Goal: Task Accomplishment & Management: Use online tool/utility

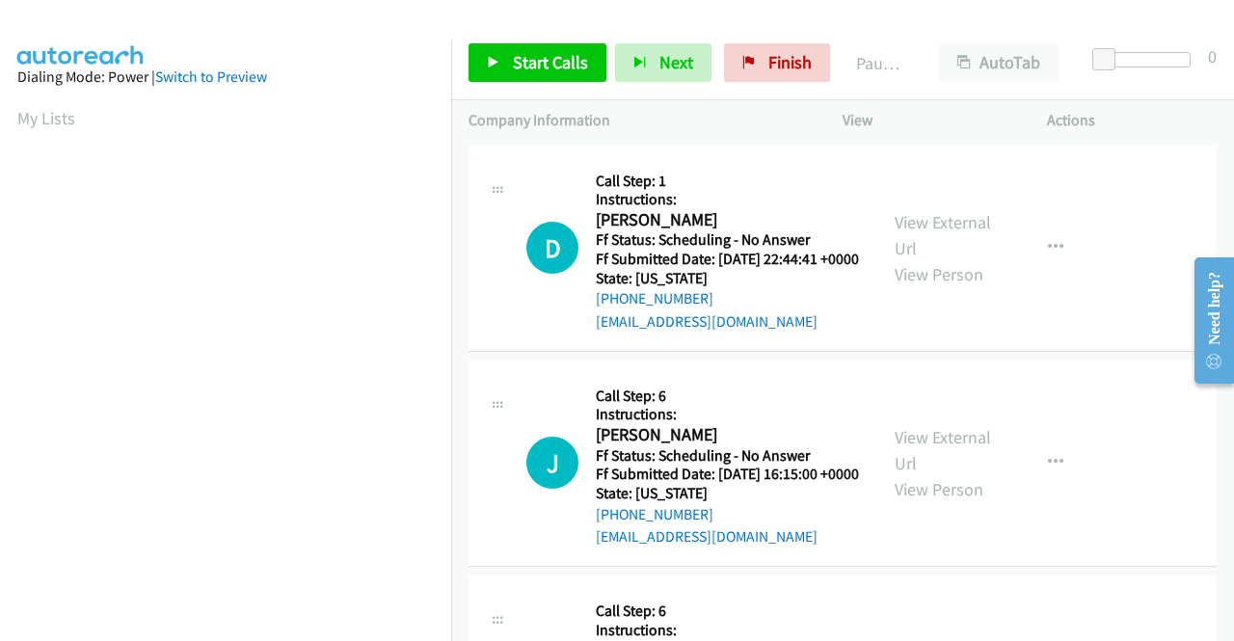
click at [906, 217] on div "View External Url View Person View External Url Email Schedule/Manage Callback …" at bounding box center [989, 248] width 222 height 171
click at [908, 225] on link "View External Url" at bounding box center [943, 235] width 96 height 48
click at [924, 460] on link "View External Url" at bounding box center [943, 450] width 96 height 48
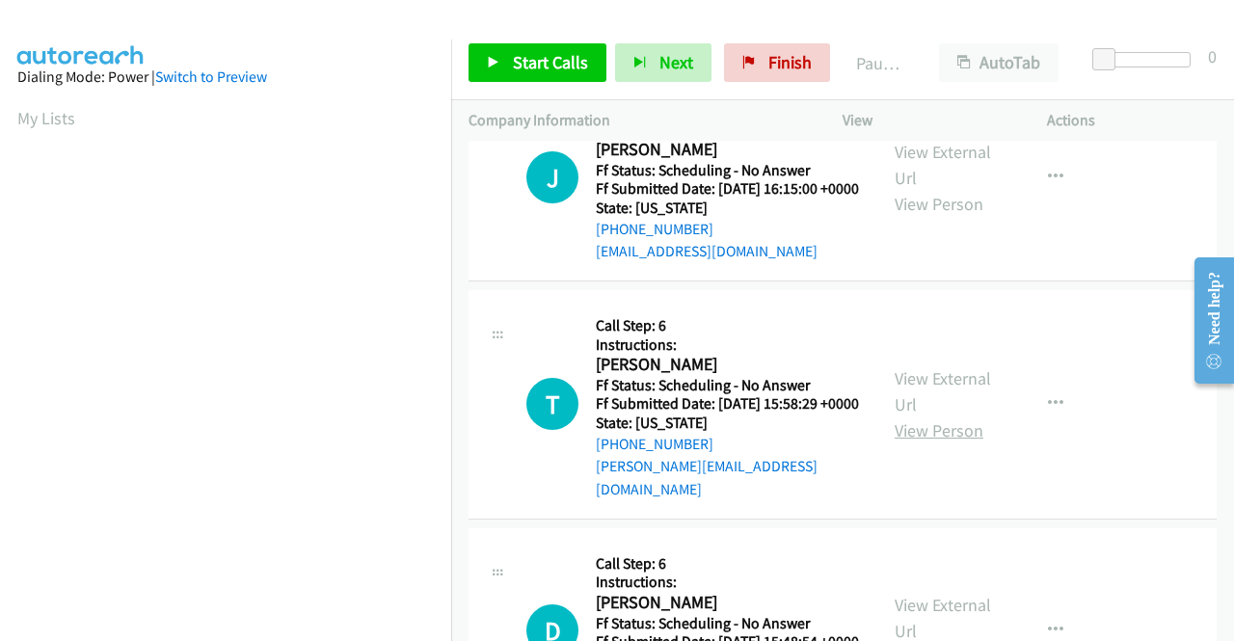
scroll to position [289, 0]
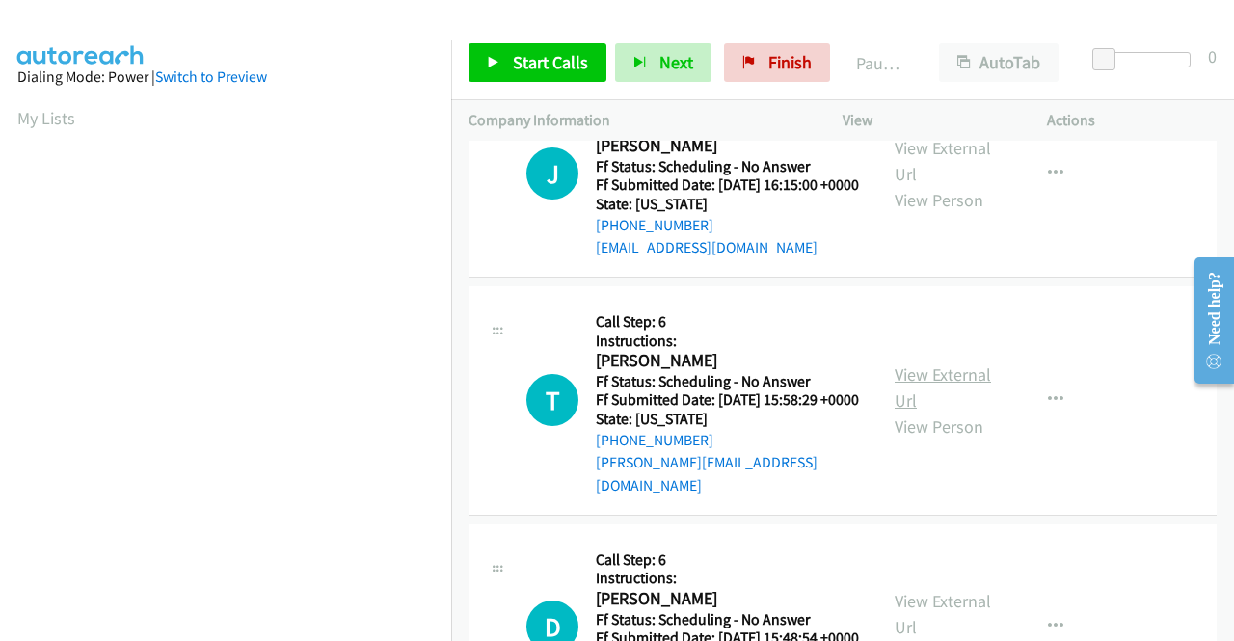
click at [932, 412] on link "View External Url" at bounding box center [943, 388] width 96 height 48
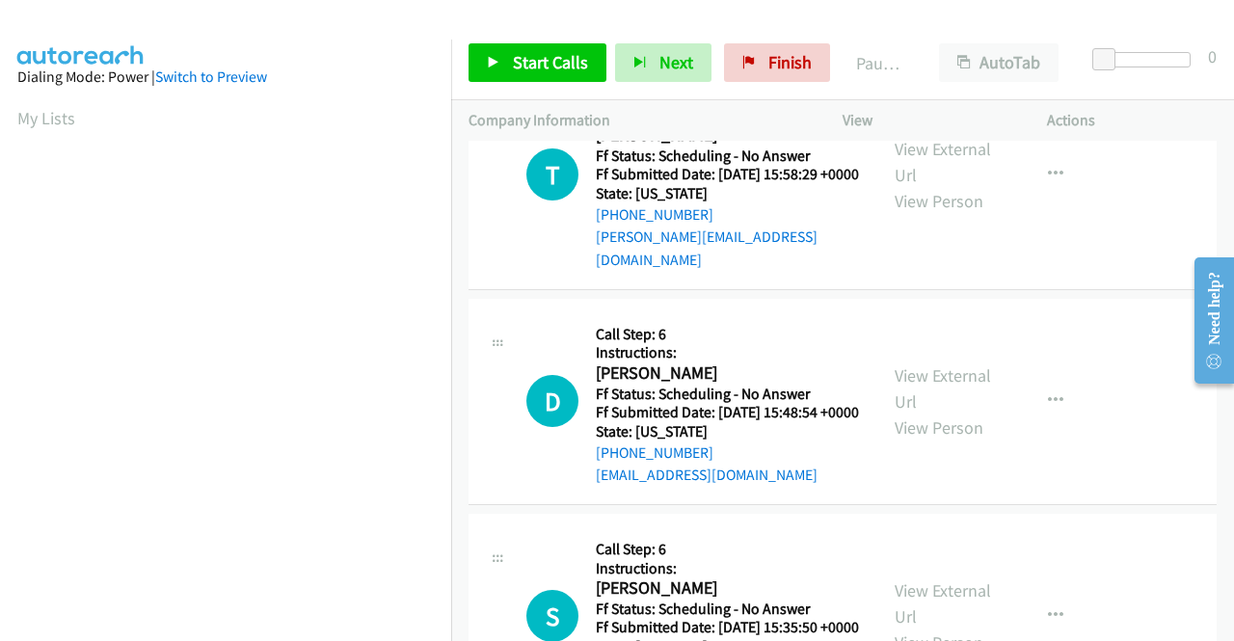
scroll to position [579, 0]
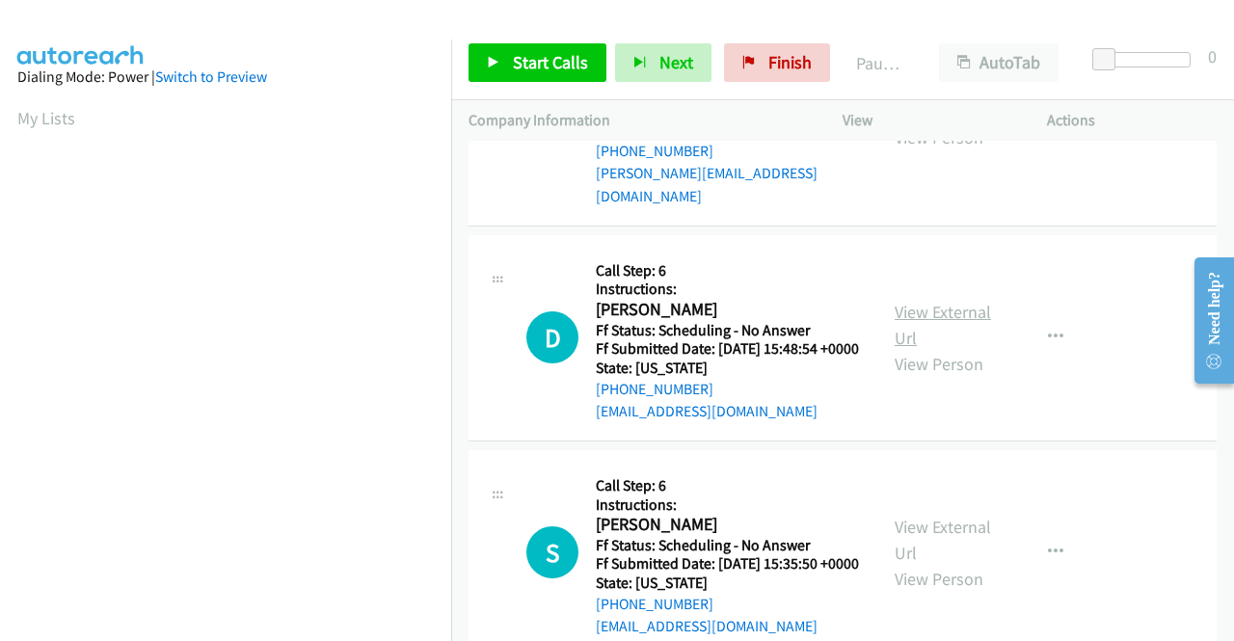
click at [914, 349] on link "View External Url" at bounding box center [943, 325] width 96 height 48
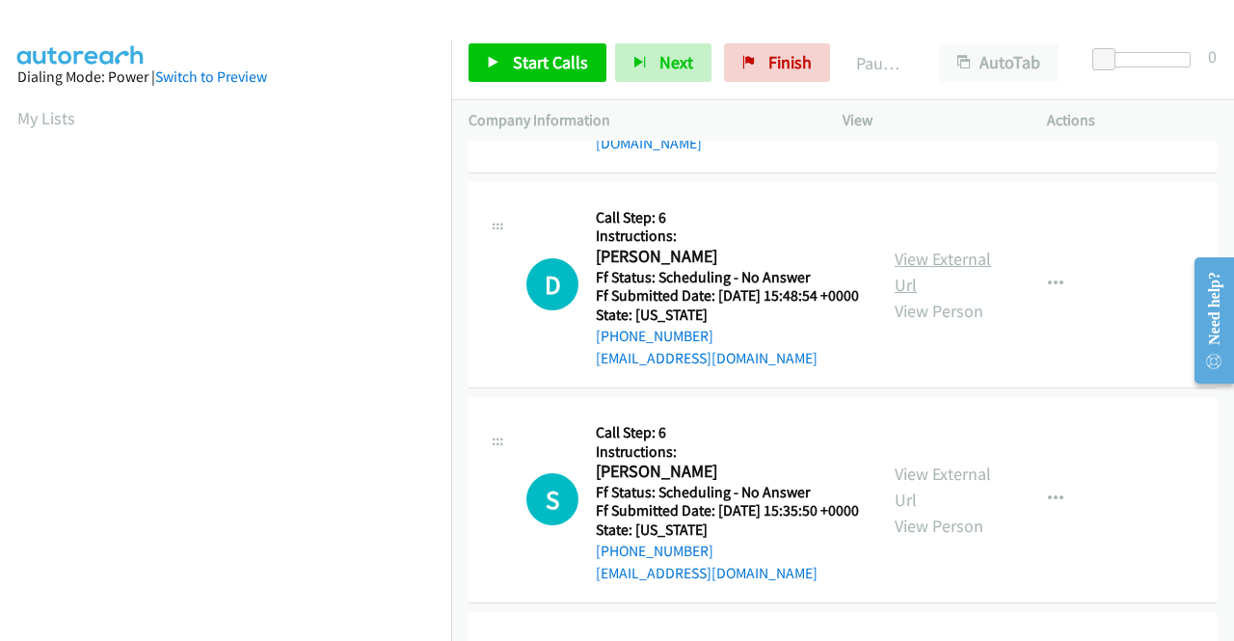
scroll to position [675, 0]
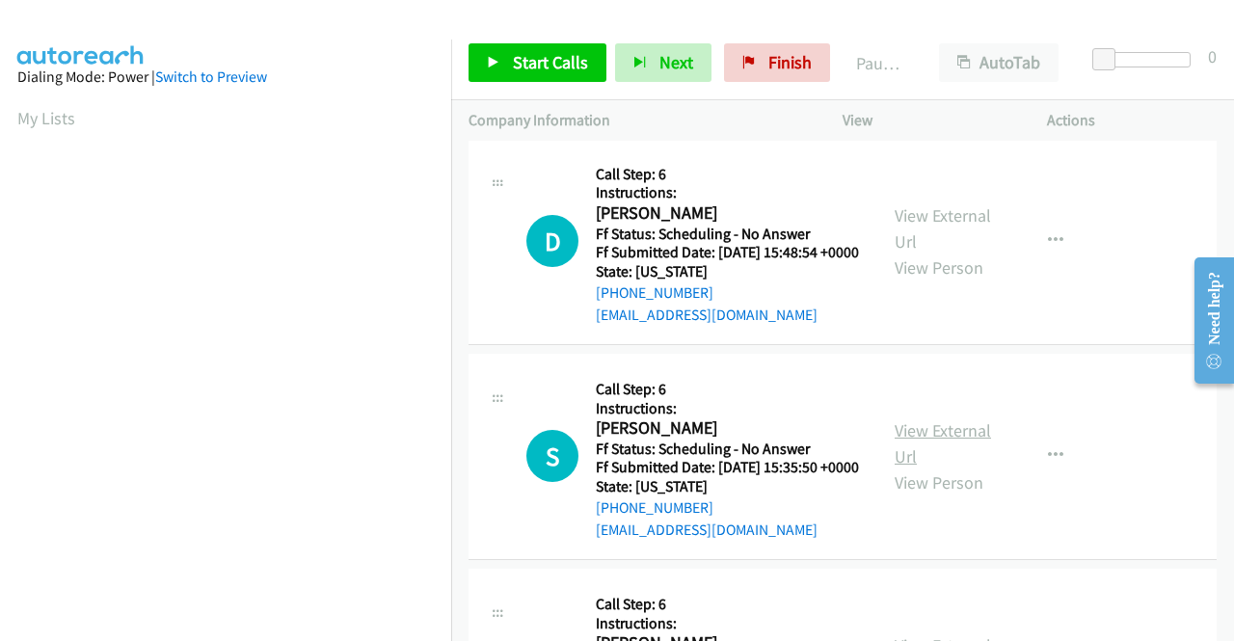
click at [942, 468] on link "View External Url" at bounding box center [943, 443] width 96 height 48
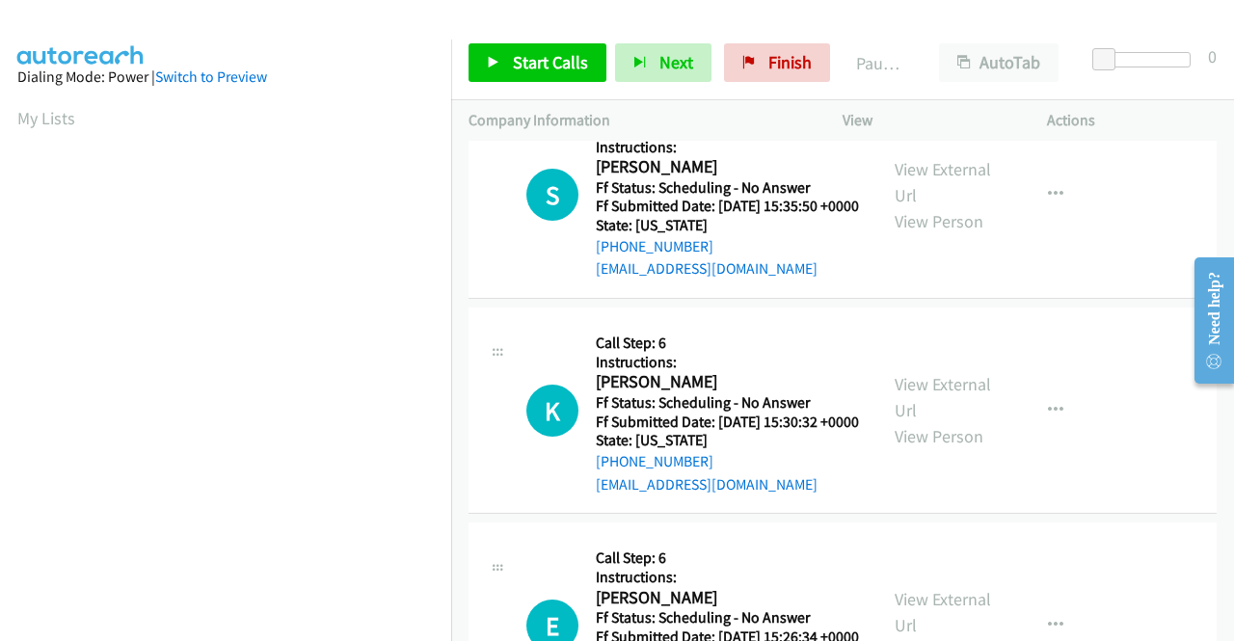
scroll to position [964, 0]
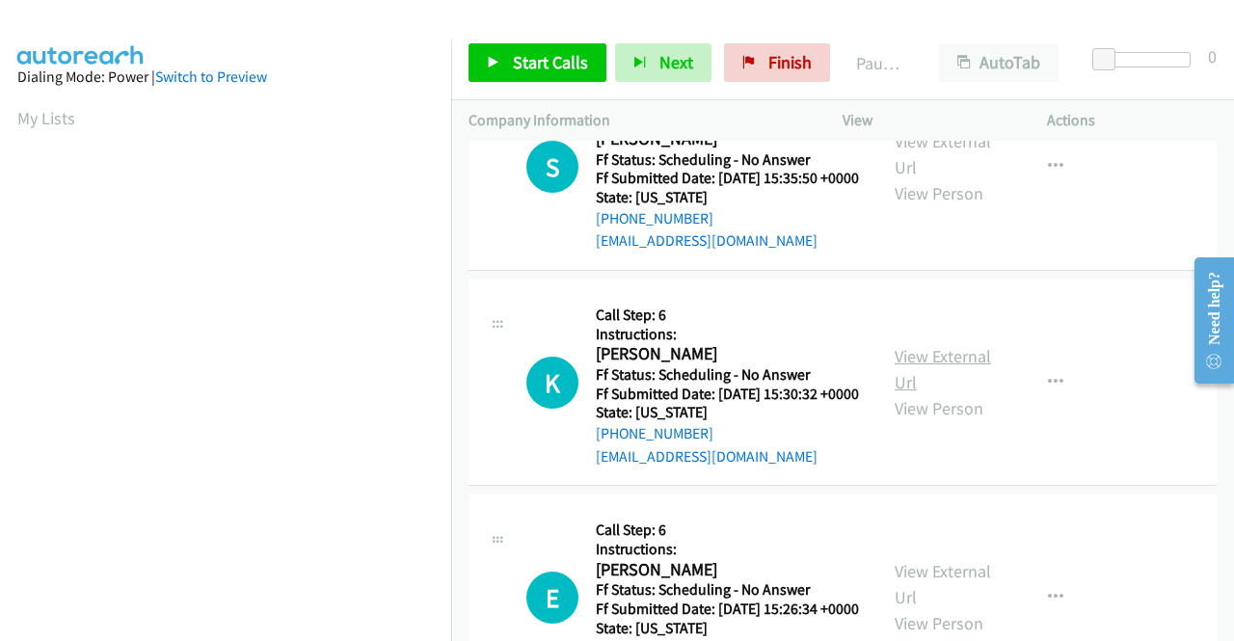
click at [908, 393] on link "View External Url" at bounding box center [943, 369] width 96 height 48
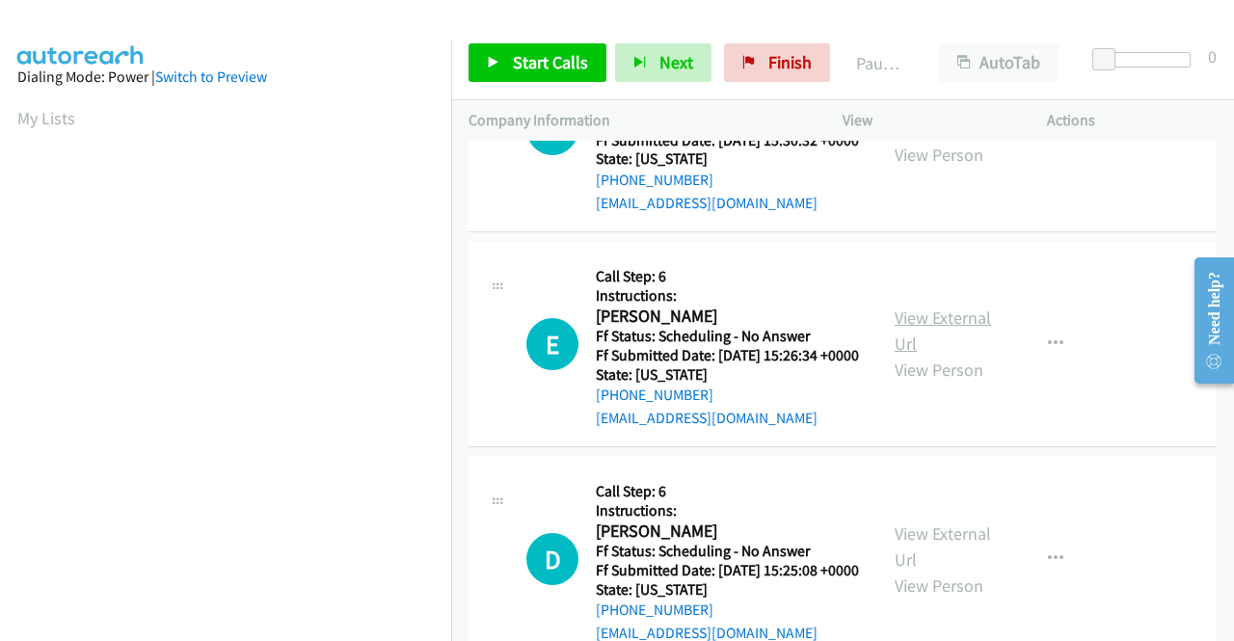
scroll to position [1254, 0]
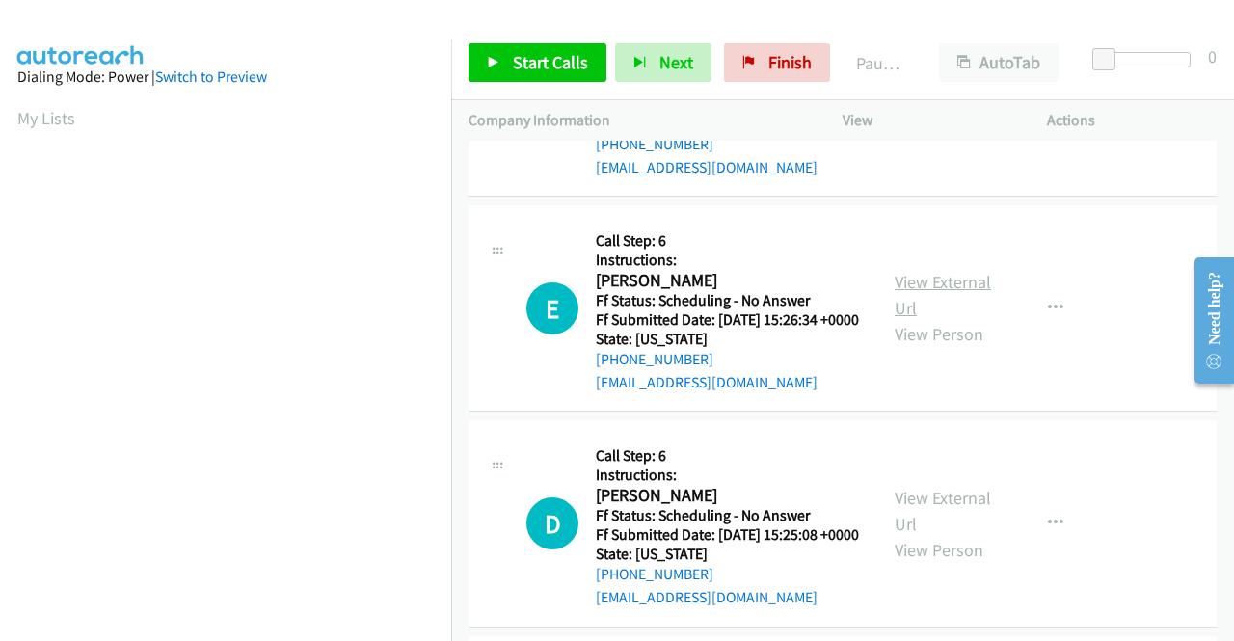
click at [907, 319] on link "View External Url" at bounding box center [943, 295] width 96 height 48
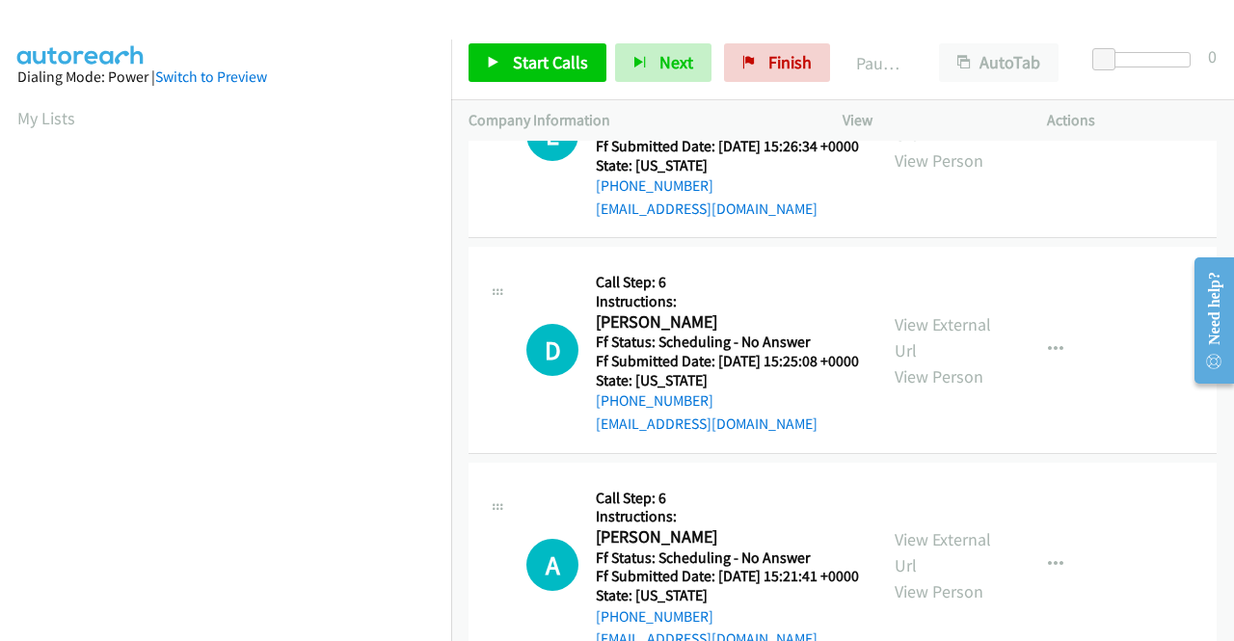
scroll to position [1447, 0]
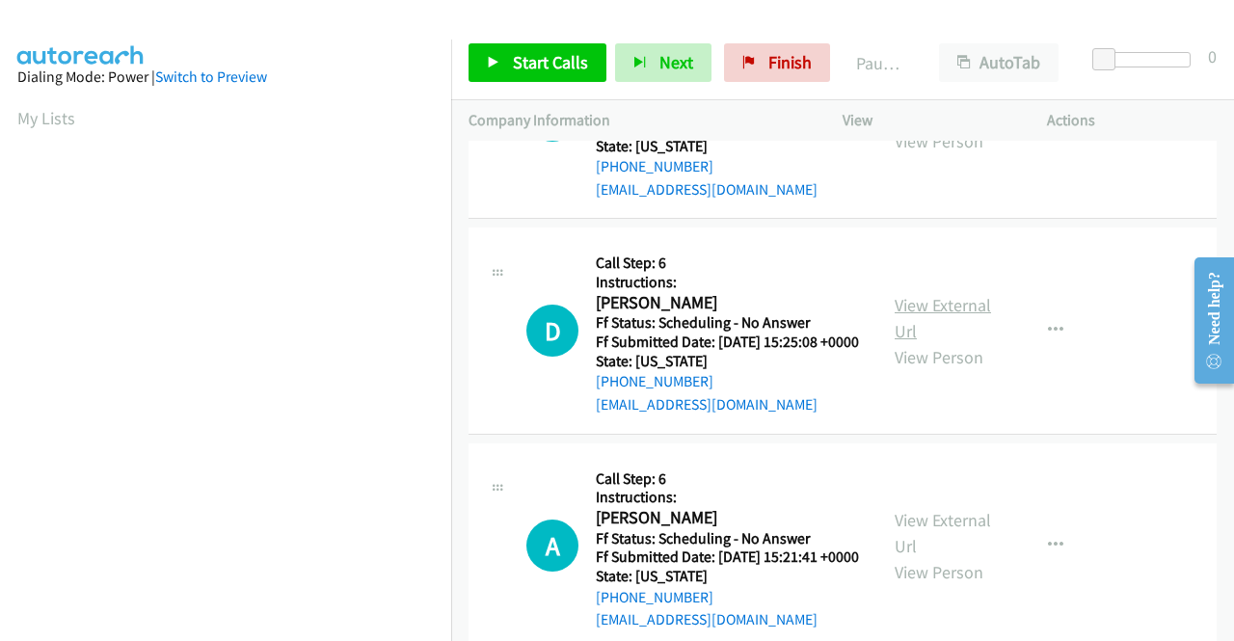
click at [926, 342] on link "View External Url" at bounding box center [943, 318] width 96 height 48
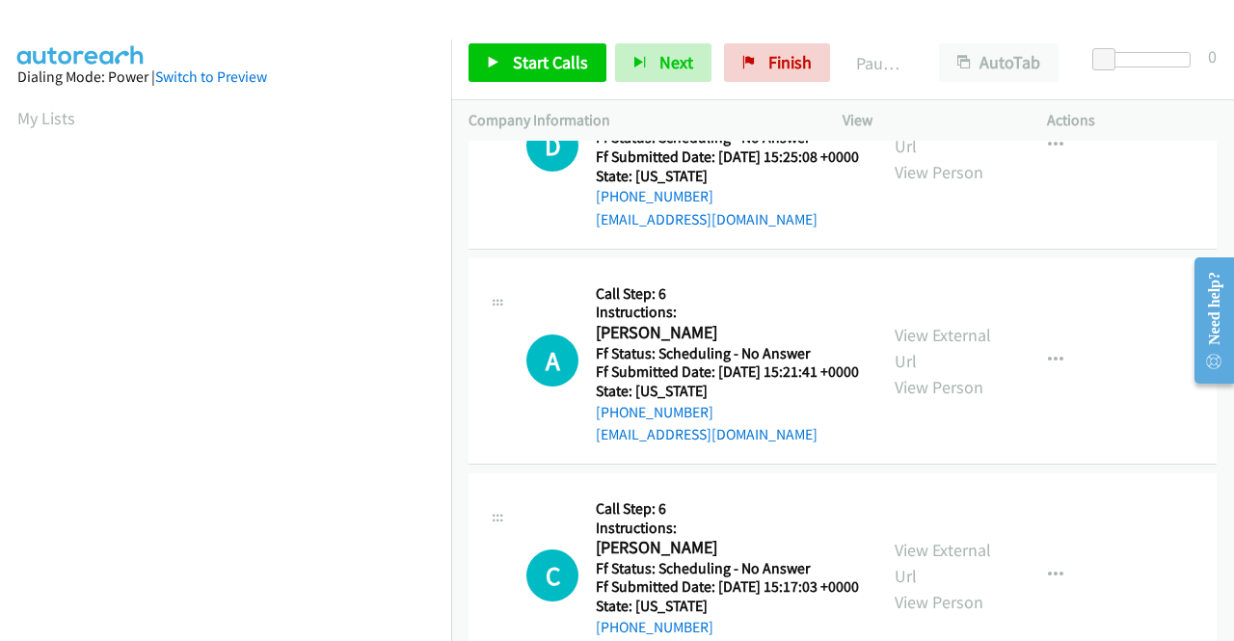
scroll to position [1639, 0]
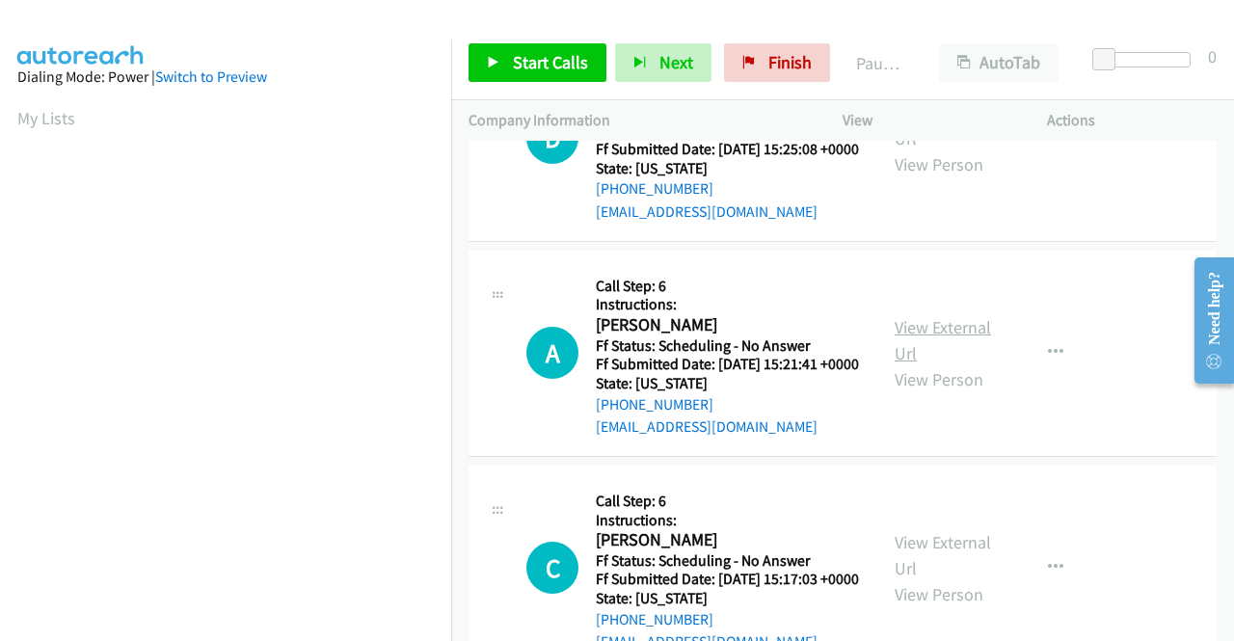
click at [939, 365] on link "View External Url" at bounding box center [943, 340] width 96 height 48
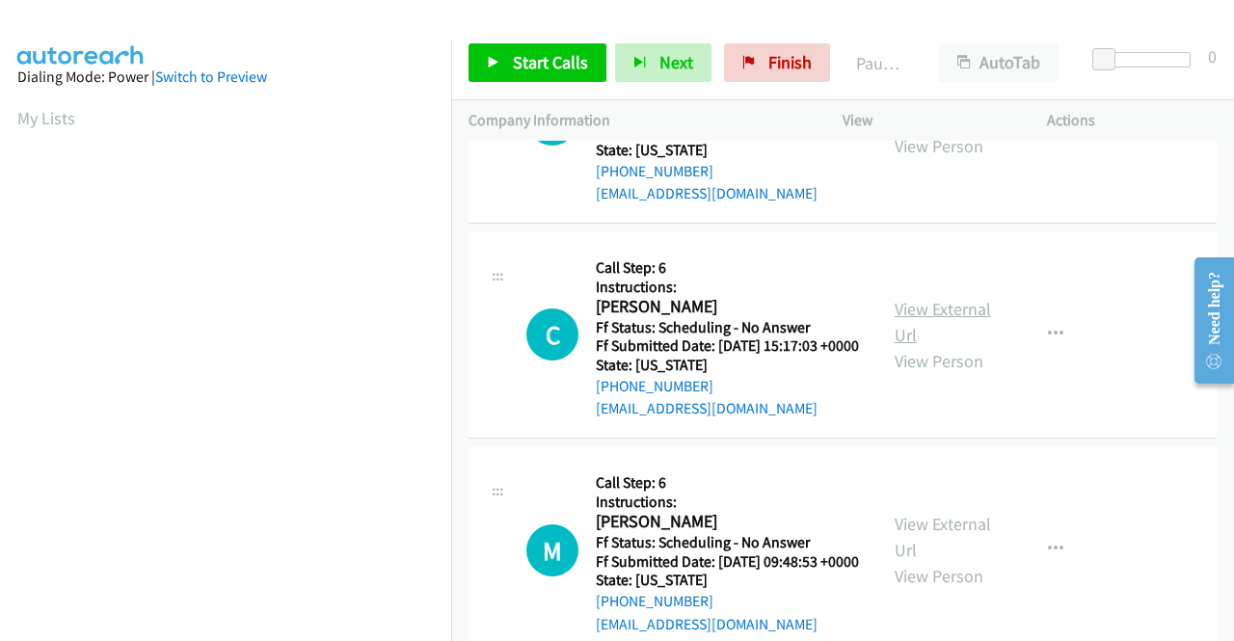
scroll to position [1929, 0]
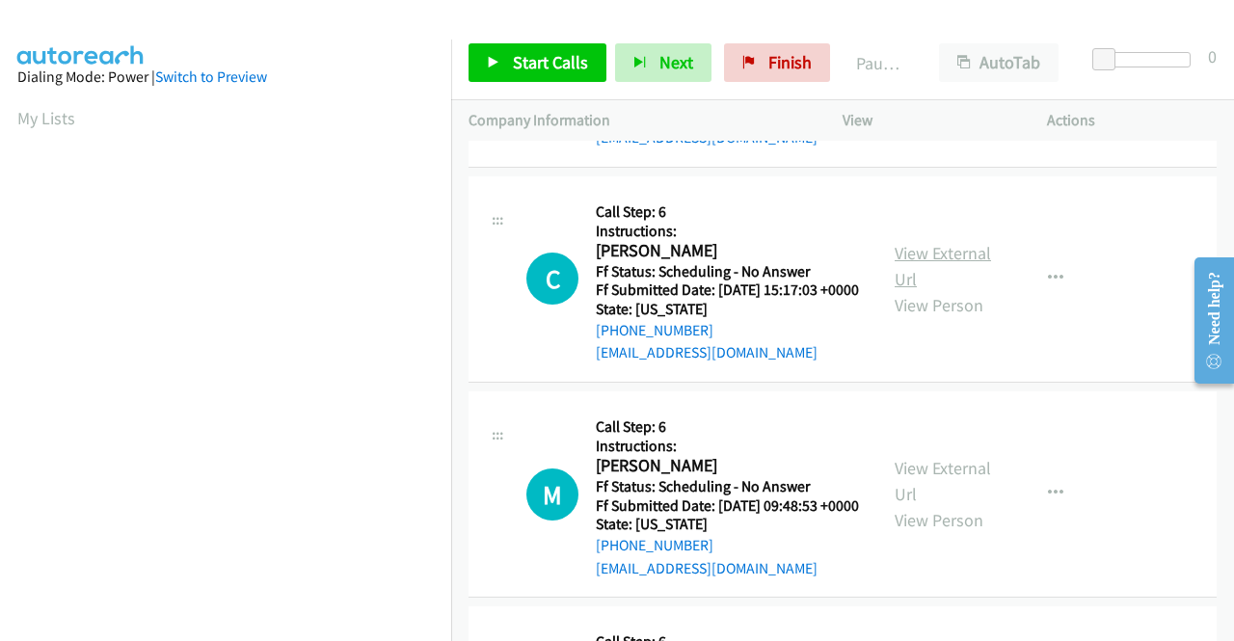
click at [937, 290] on link "View External Url" at bounding box center [943, 266] width 96 height 48
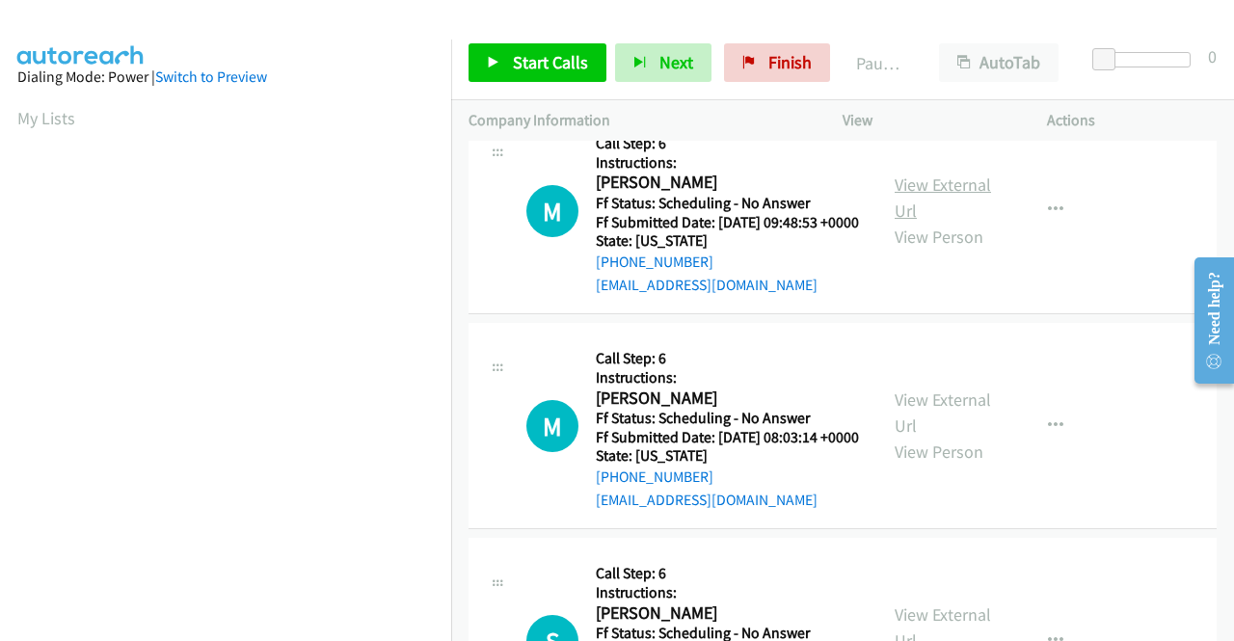
scroll to position [2218, 0]
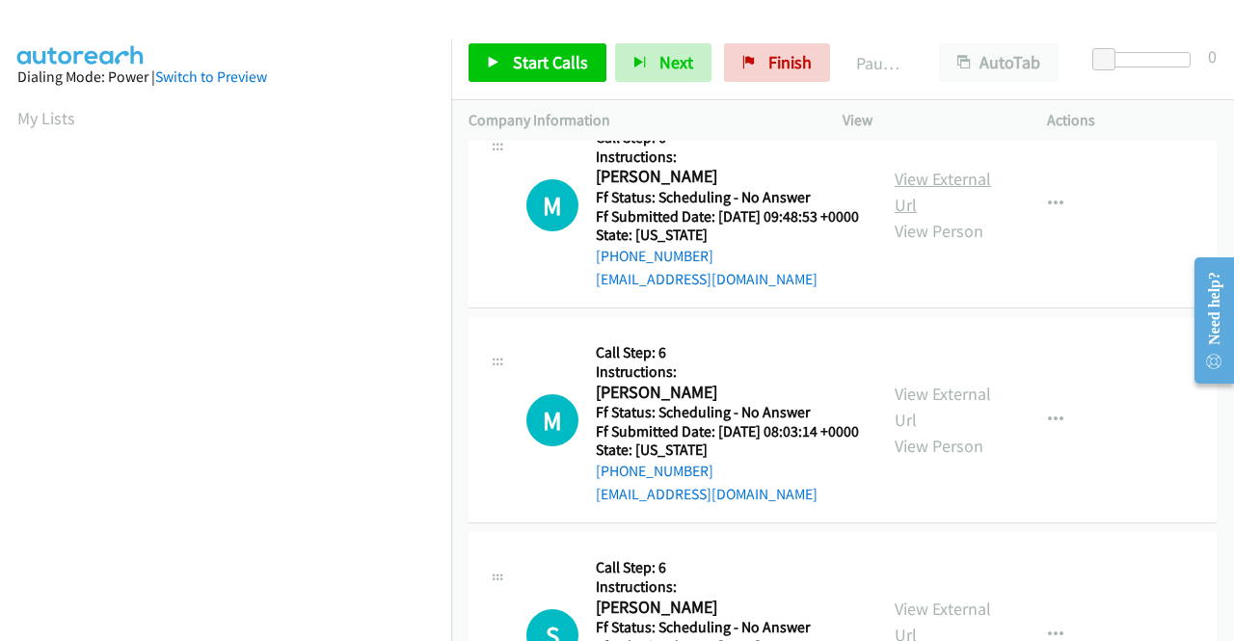
click at [922, 216] on link "View External Url" at bounding box center [943, 192] width 96 height 48
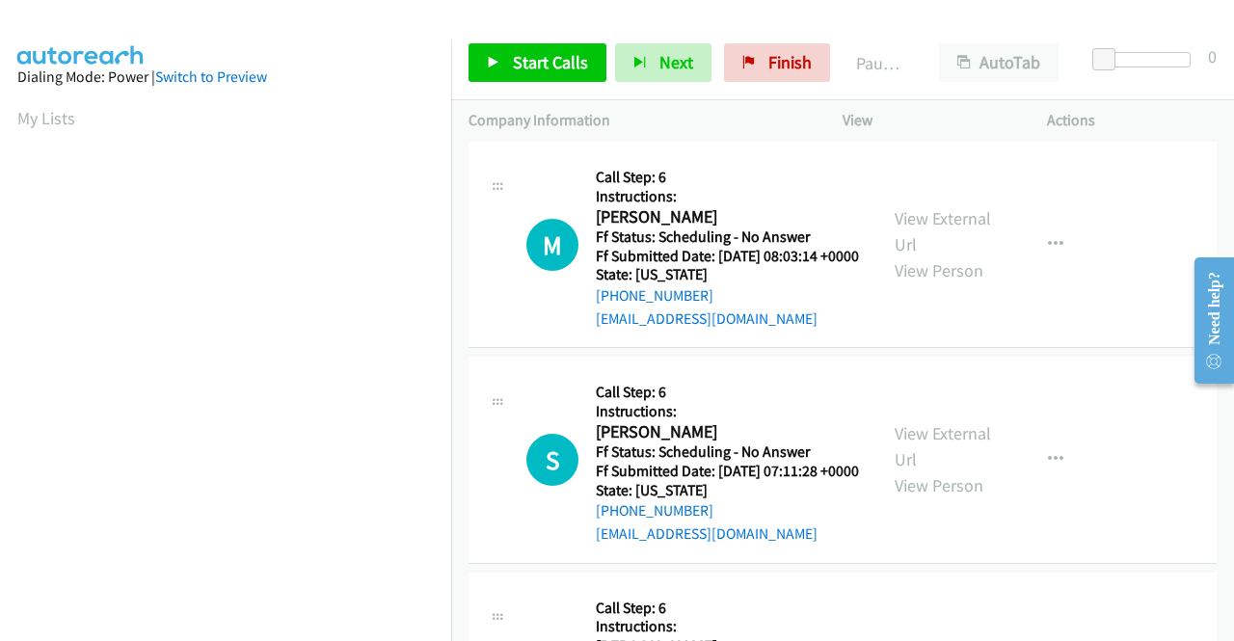
scroll to position [2411, 0]
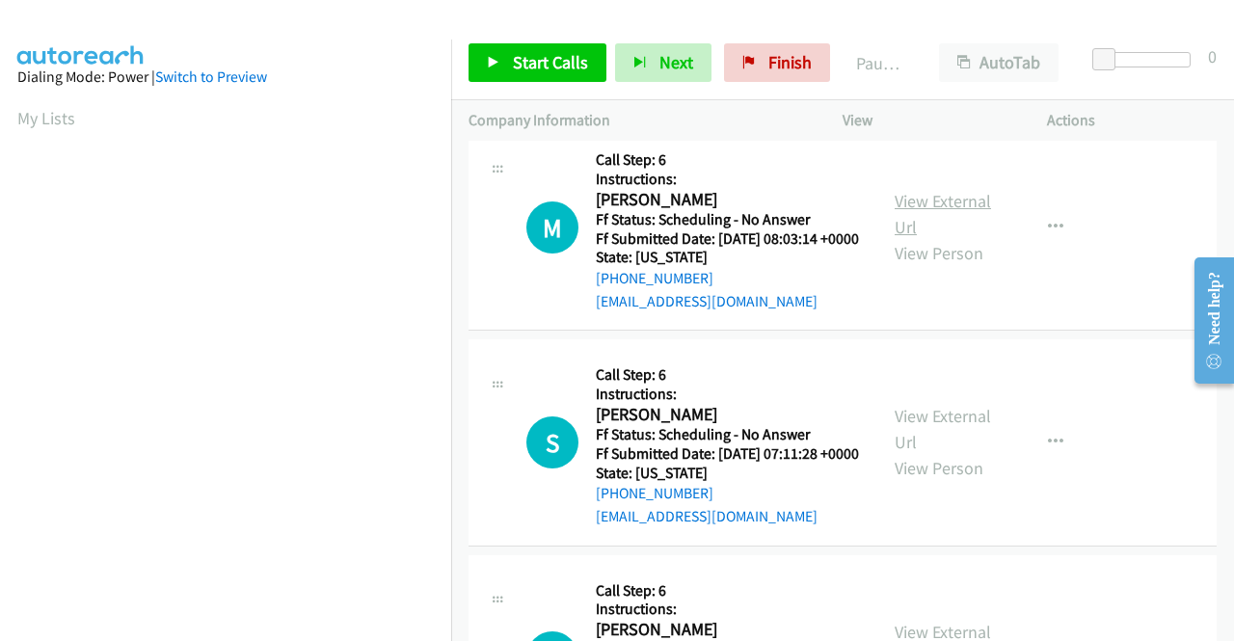
click at [921, 238] on link "View External Url" at bounding box center [943, 214] width 96 height 48
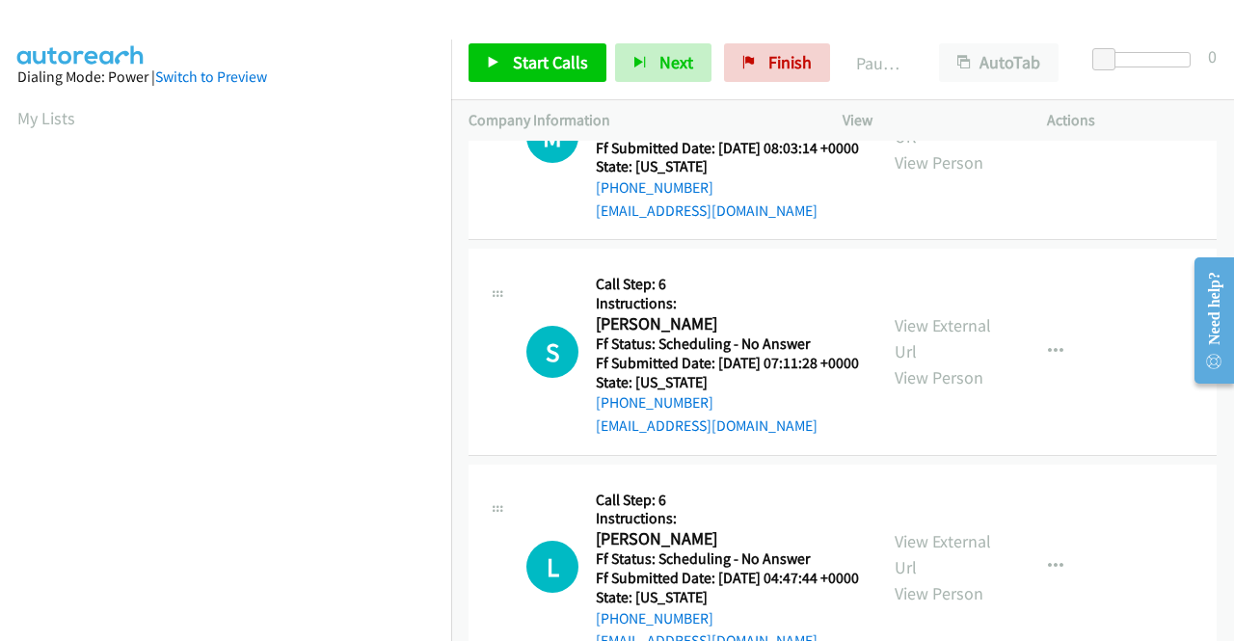
scroll to position [2700, 0]
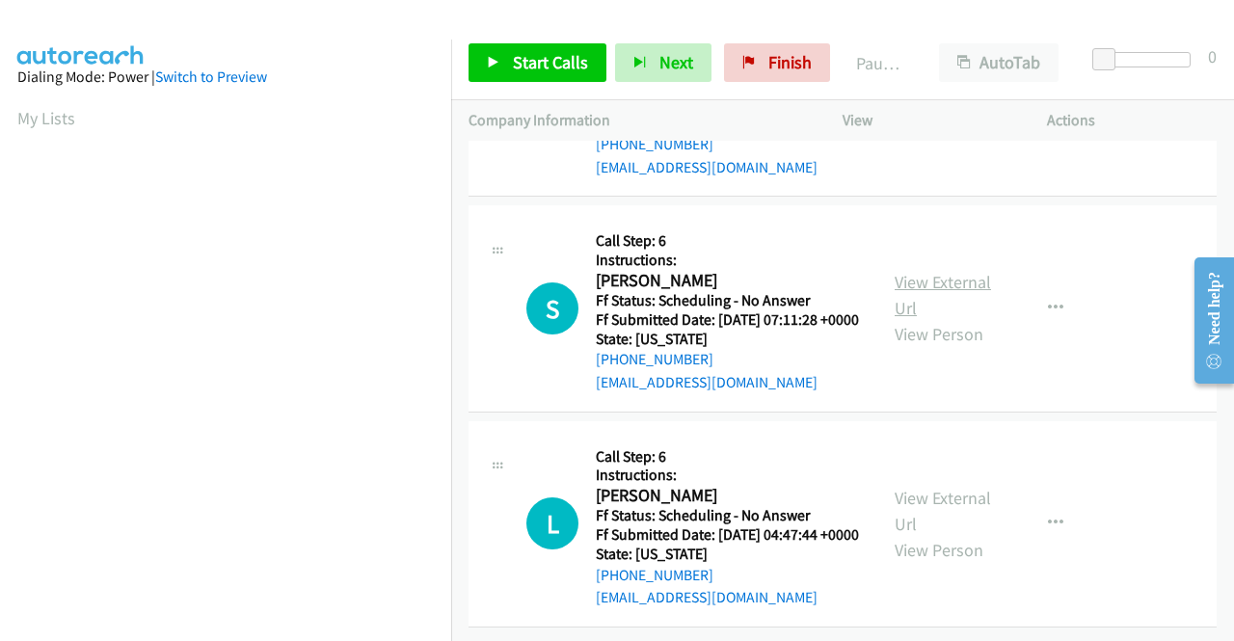
click at [927, 319] on link "View External Url" at bounding box center [943, 295] width 96 height 48
click at [924, 487] on link "View External Url" at bounding box center [943, 511] width 96 height 48
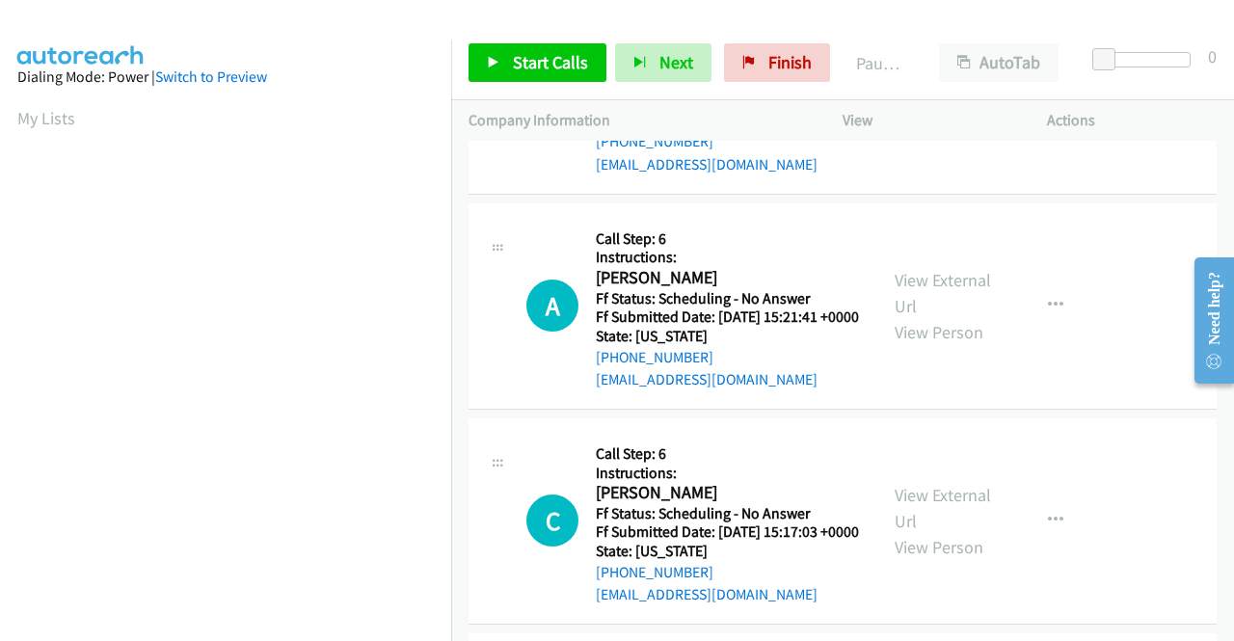
scroll to position [0, 0]
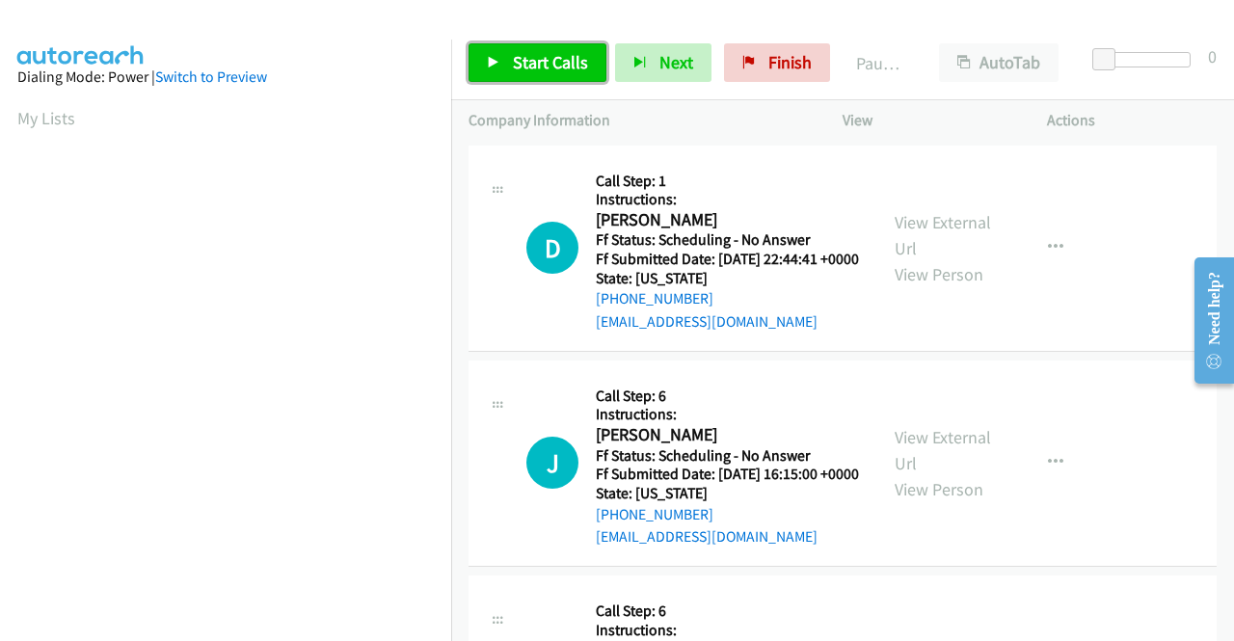
click at [498, 57] on icon at bounding box center [494, 64] width 14 height 14
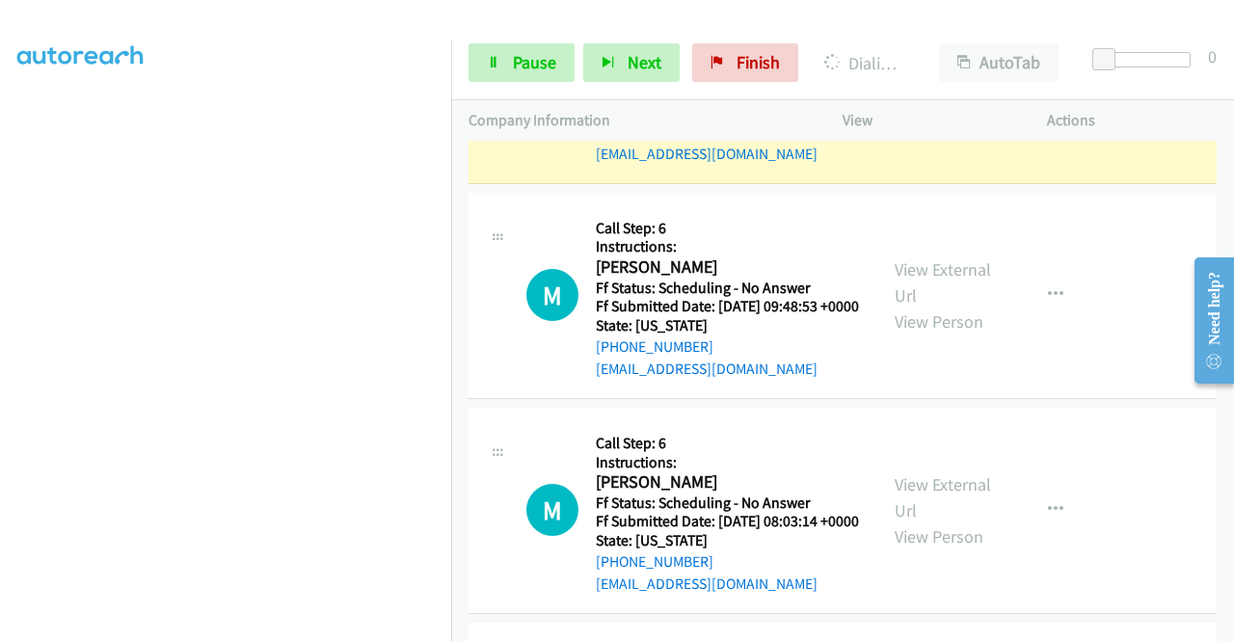
scroll to position [2507, 0]
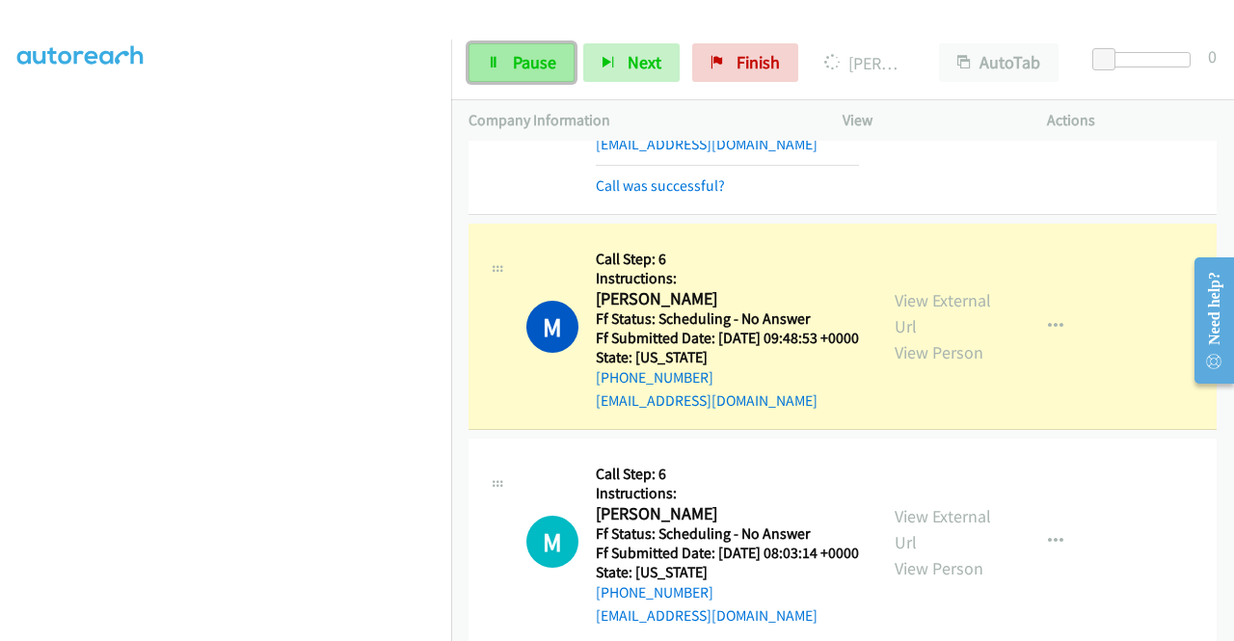
click at [540, 65] on span "Pause" at bounding box center [534, 62] width 43 height 22
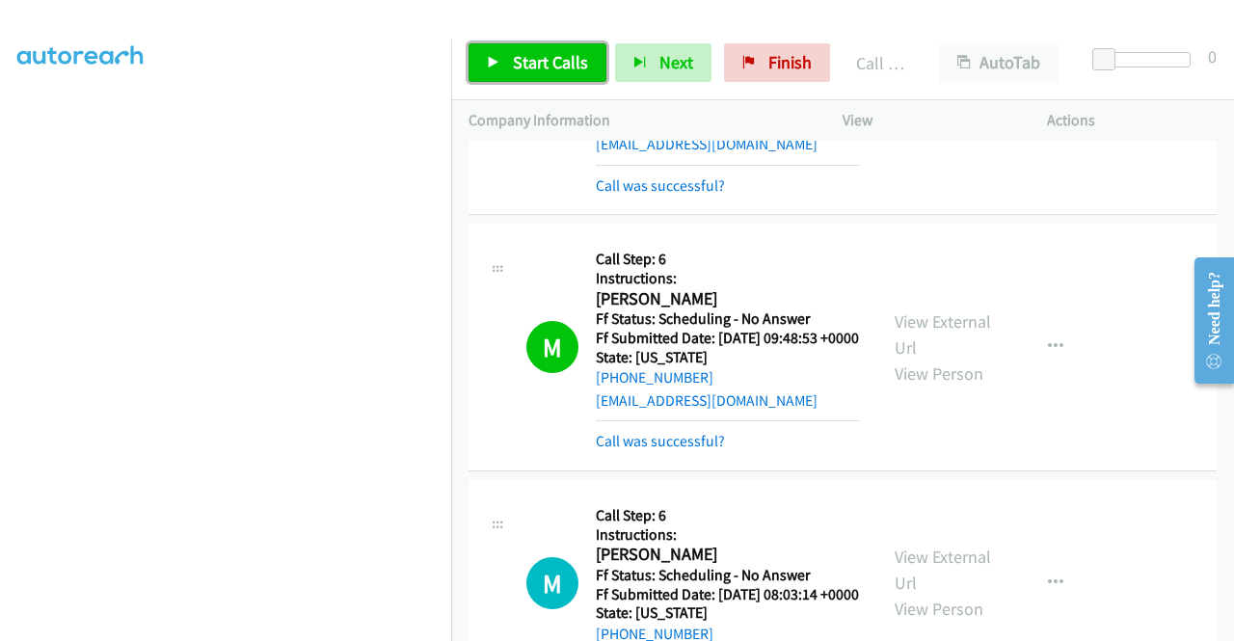
click at [562, 61] on span "Start Calls" at bounding box center [550, 62] width 75 height 22
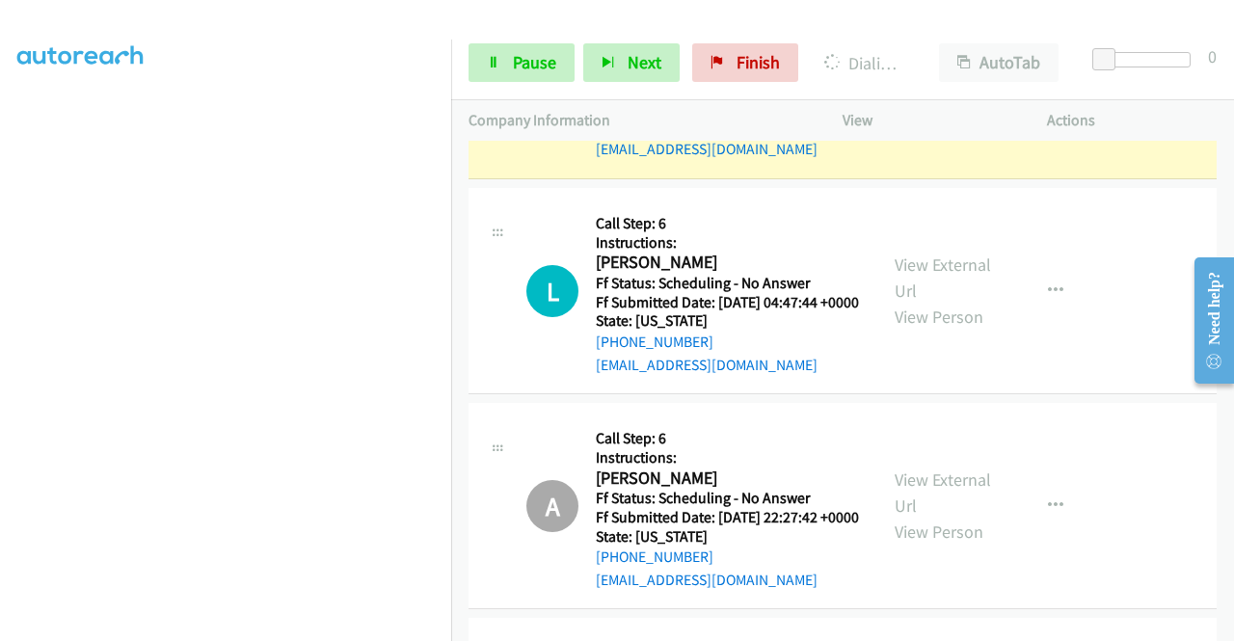
scroll to position [3279, 0]
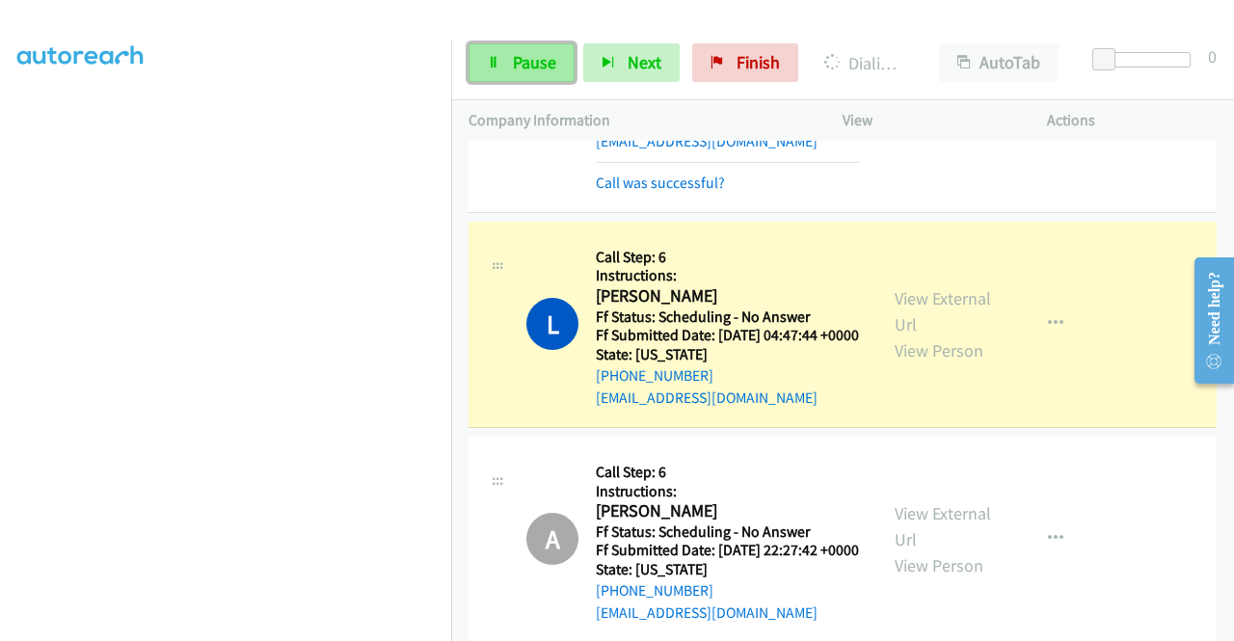
click at [483, 45] on link "Pause" at bounding box center [522, 62] width 106 height 39
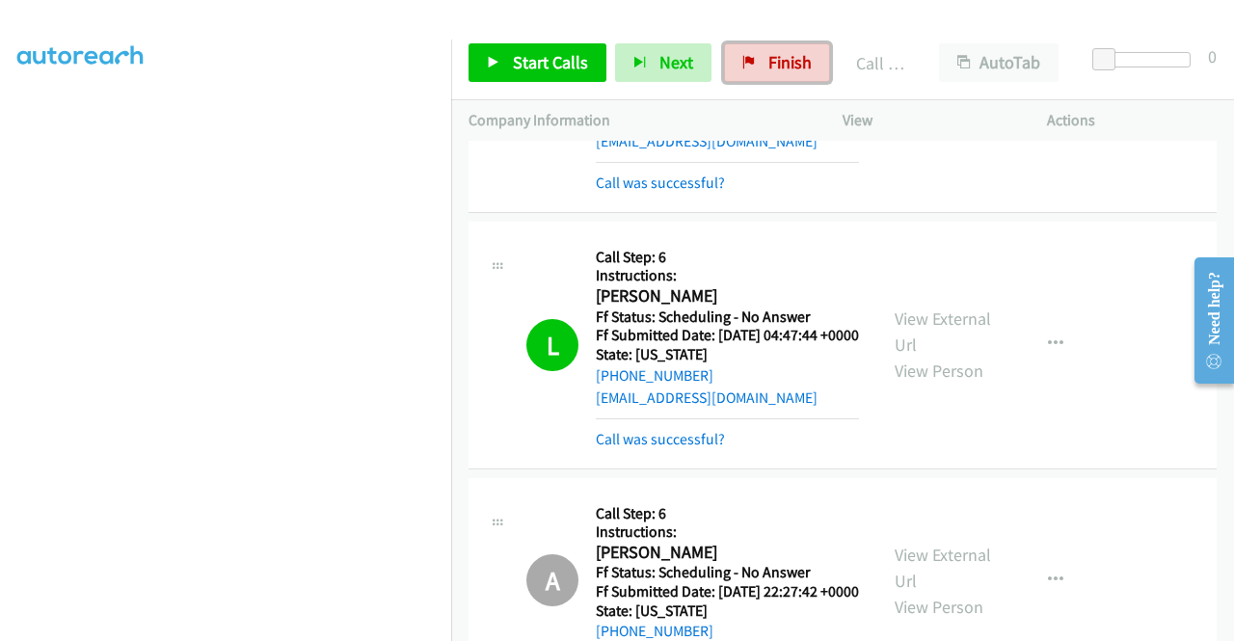
drag, startPoint x: 771, startPoint y: 60, endPoint x: 696, endPoint y: 103, distance: 86.8
click at [771, 60] on span "Finish" at bounding box center [790, 62] width 43 height 22
